Goal: Task Accomplishment & Management: Use online tool/utility

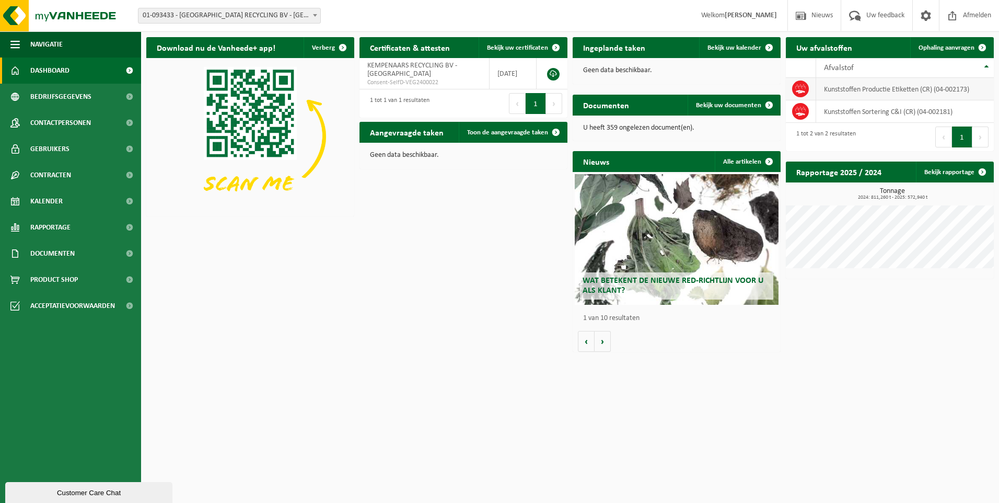
click at [909, 91] on td "Kunststoffen Productie Etiketten (CR) (04-002173)" at bounding box center [905, 89] width 178 height 22
click at [870, 92] on td "Kunststoffen Productie Etiketten (CR) (04-002173)" at bounding box center [905, 89] width 178 height 22
click at [978, 48] on span at bounding box center [982, 47] width 21 height 21
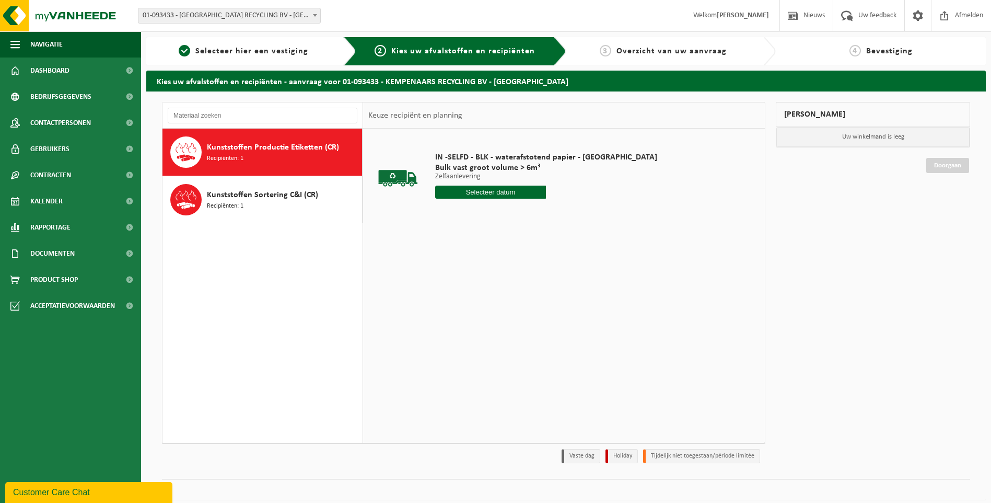
click at [310, 166] on div "Kunststoffen Productie Etiketten (CR) Recipiënten: 1" at bounding box center [283, 151] width 153 height 31
click at [484, 189] on input "text" at bounding box center [490, 191] width 111 height 13
click at [459, 304] on div "23" at bounding box center [463, 301] width 18 height 17
type input "Van 2025-09-23"
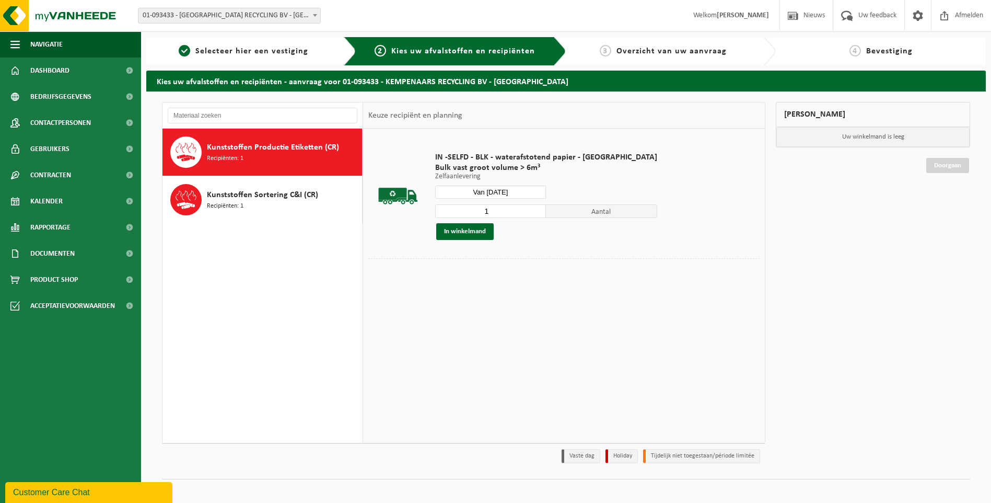
click at [673, 342] on div "IN -SELFD - BLK - waterafstotend papier - KEMPENAARS Bulk vast groot volume > 6…" at bounding box center [564, 285] width 402 height 313
click at [485, 227] on button "In winkelmand" at bounding box center [464, 231] width 57 height 17
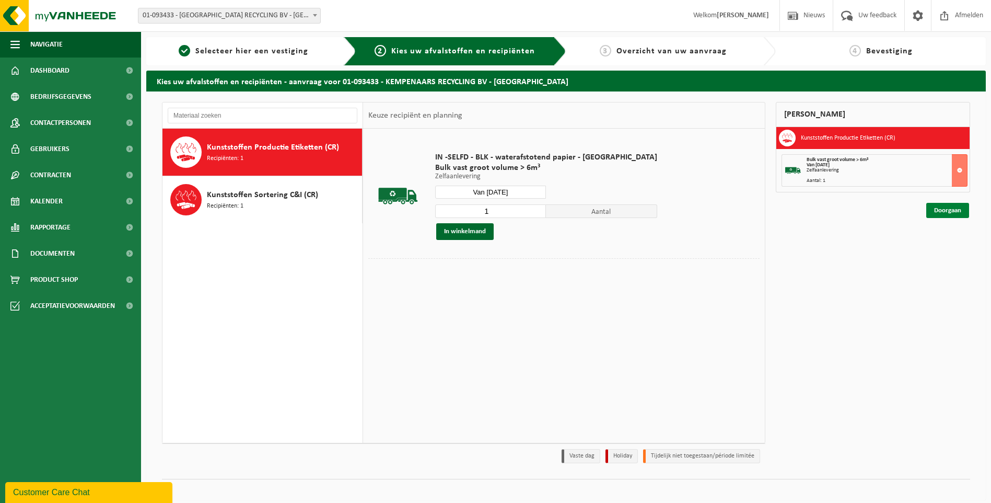
click at [947, 214] on link "Doorgaan" at bounding box center [947, 210] width 43 height 15
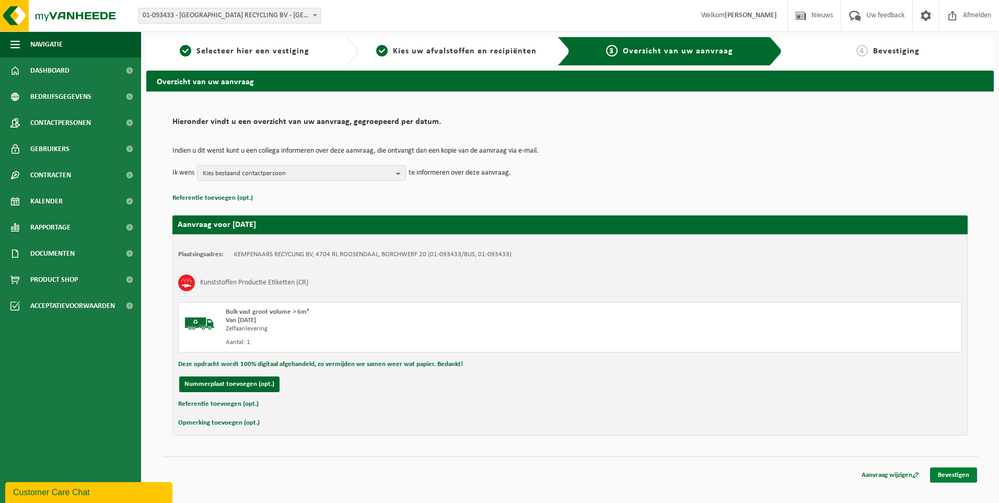
click at [958, 470] on link "Bevestigen" at bounding box center [953, 474] width 47 height 15
